Goal: Find specific page/section: Find specific page/section

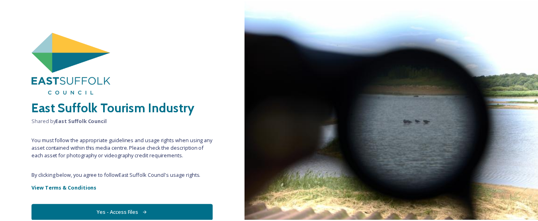
scroll to position [39, 0]
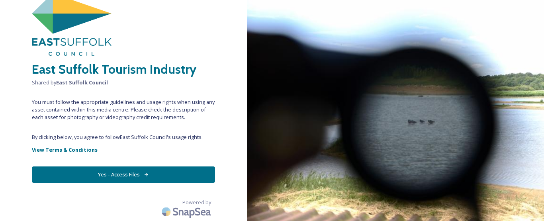
click at [129, 175] on button "Yes - Access Files" at bounding box center [123, 175] width 183 height 16
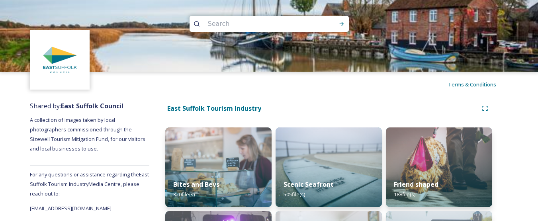
click at [249, 26] on input at bounding box center [258, 24] width 109 height 18
type input "sotterley"
click at [343, 25] on icon at bounding box center [342, 24] width 6 height 6
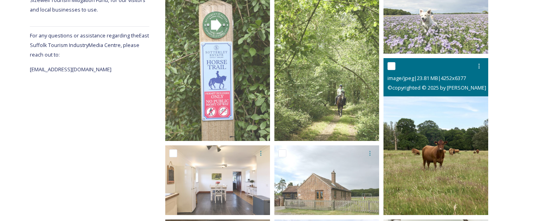
scroll to position [203, 0]
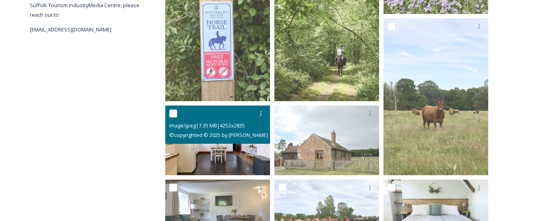
drag, startPoint x: 267, startPoint y: 133, endPoint x: 228, endPoint y: 152, distance: 43.3
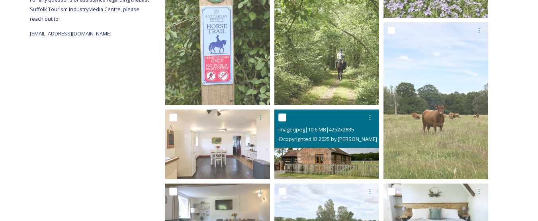
scroll to position [319, 0]
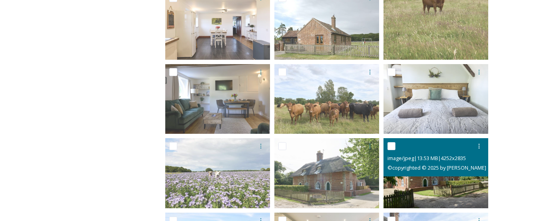
drag, startPoint x: 417, startPoint y: 168, endPoint x: 423, endPoint y: 194, distance: 26.5
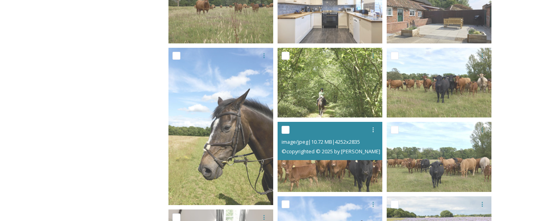
scroll to position [637, 0]
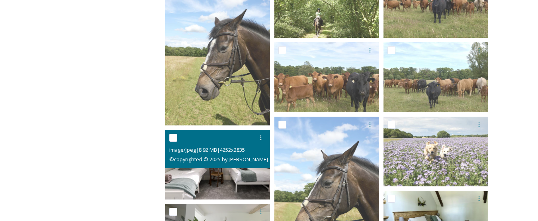
click at [220, 168] on img at bounding box center [217, 164] width 105 height 70
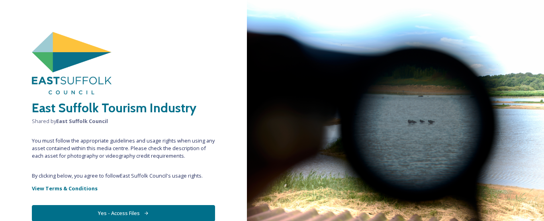
click at [144, 212] on icon at bounding box center [146, 213] width 5 height 5
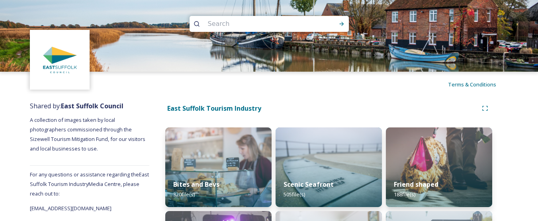
click at [228, 25] on input at bounding box center [258, 24] width 109 height 18
type input "sotterley"
click at [339, 25] on icon at bounding box center [342, 24] width 6 height 6
